Goal: Information Seeking & Learning: Understand process/instructions

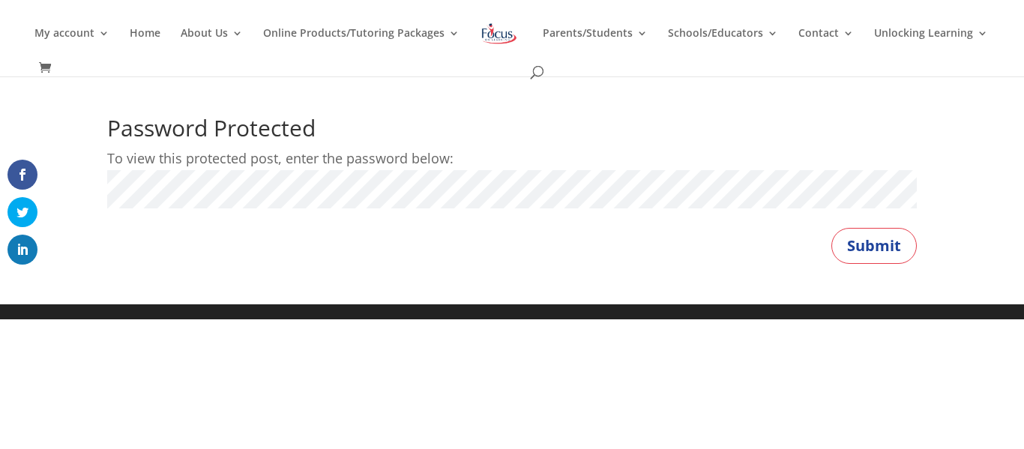
click at [831, 228] on button "Submit" at bounding box center [873, 246] width 85 height 36
click at [881, 249] on button "Submit" at bounding box center [873, 246] width 85 height 36
click at [810, 213] on p "Password:" at bounding box center [512, 196] width 810 height 52
click at [831, 228] on button "Submit" at bounding box center [873, 246] width 85 height 36
click at [889, 252] on button "Submit" at bounding box center [873, 246] width 85 height 36
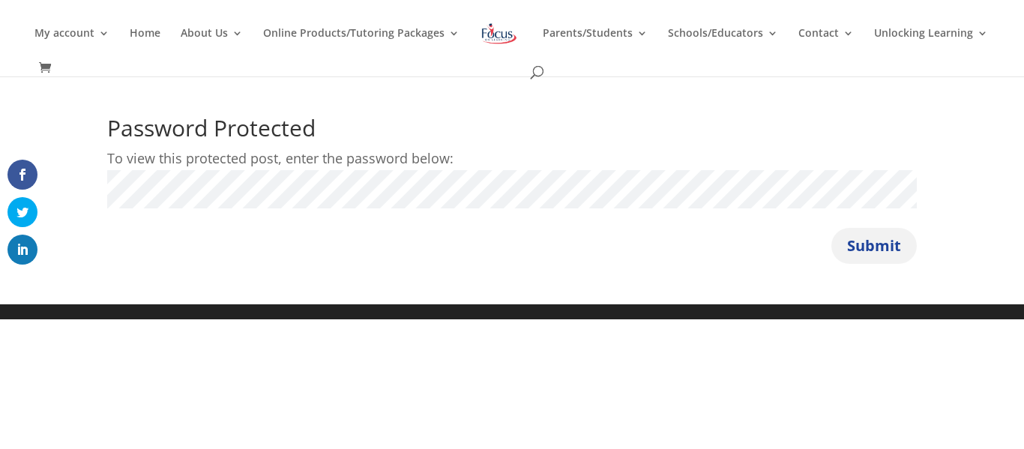
click at [910, 253] on button "Submit" at bounding box center [873, 246] width 85 height 36
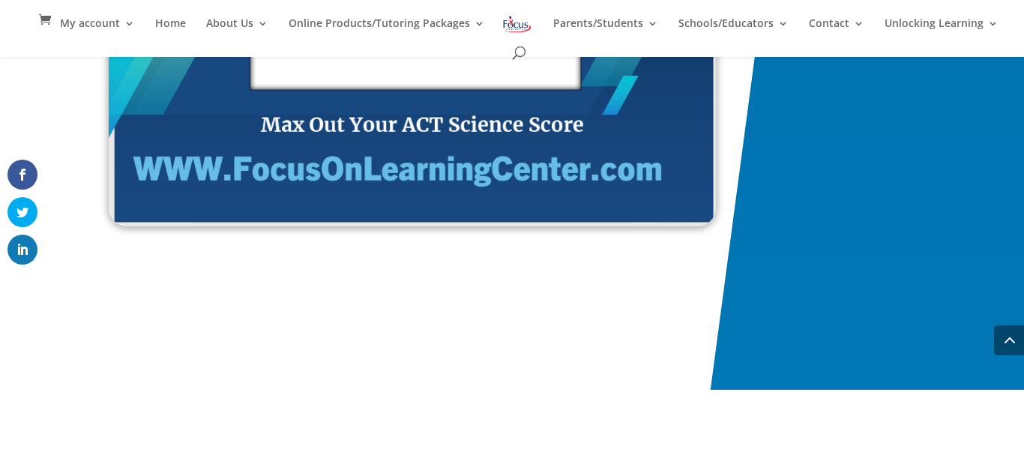
scroll to position [2669, 0]
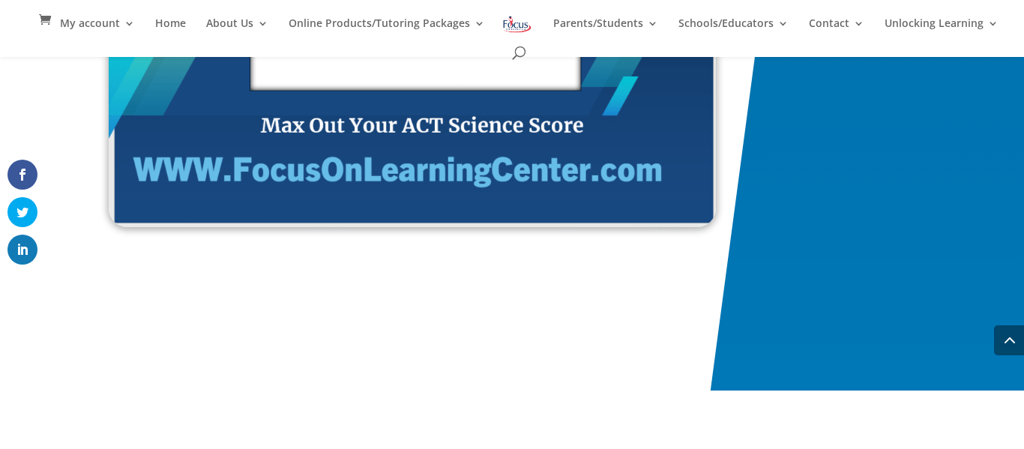
click at [405, 177] on img at bounding box center [412, 54] width 607 height 346
